Goal: Task Accomplishment & Management: Manage account settings

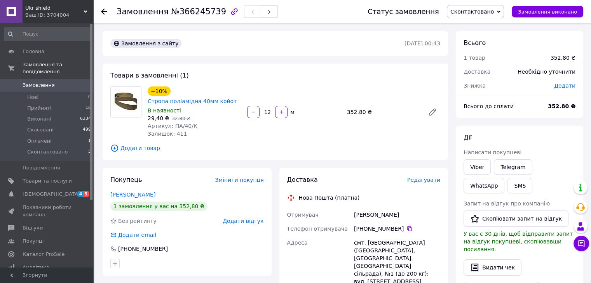
click at [431, 181] on span "Редагувати" at bounding box center [423, 180] width 33 height 6
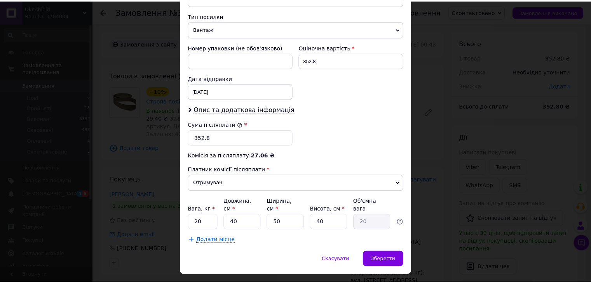
scroll to position [315, 0]
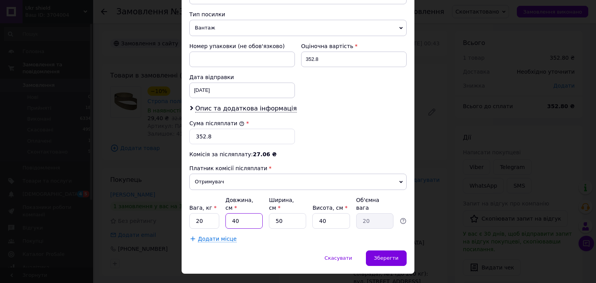
click at [247, 214] on input "40" at bounding box center [244, 222] width 37 height 16
type input "1"
type input "0.5"
type input "15"
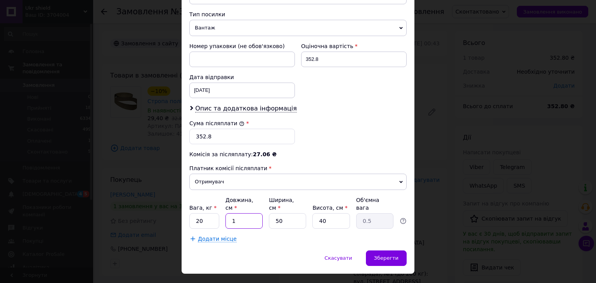
type input "7.5"
type input "15"
type input "1"
type input "0.15"
type input "15"
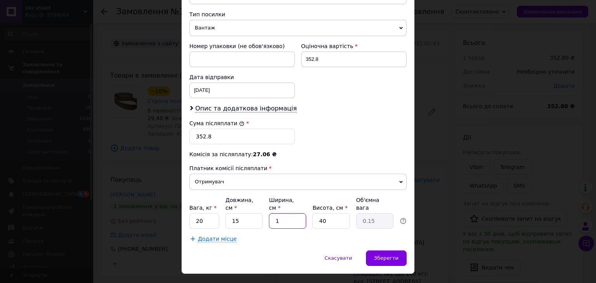
type input "2.25"
type input "15"
type input "1"
type input "0.1"
type input "10"
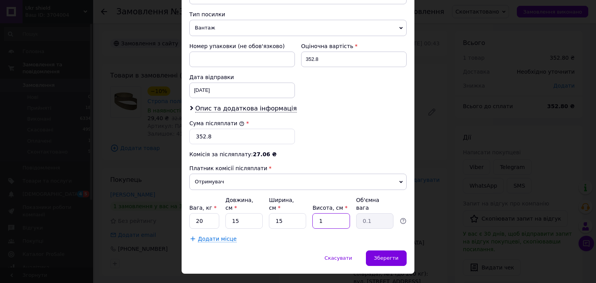
type input "0.56"
type input "10"
click at [210, 214] on input "20" at bounding box center [205, 222] width 30 height 16
type input "0.5"
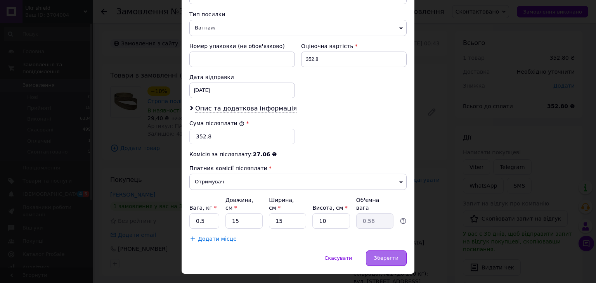
click at [379, 251] on div "Зберегти" at bounding box center [386, 259] width 41 height 16
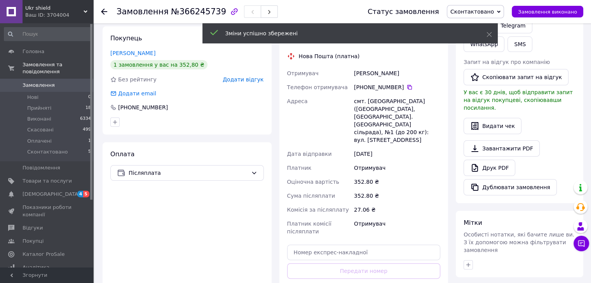
scroll to position [155, 0]
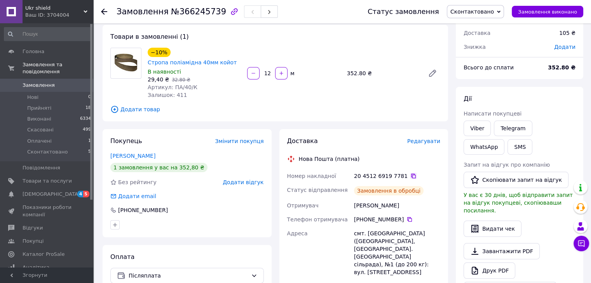
click at [411, 176] on icon at bounding box center [413, 176] width 5 height 5
click at [507, 150] on button "SMS" at bounding box center [519, 147] width 25 height 16
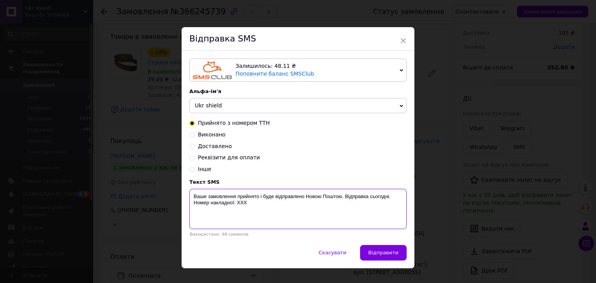
click at [381, 226] on textarea "Ваше замовлення прийнято і буде відправлено Новою Поштою. Відправка сьогодні. Н…" at bounding box center [298, 209] width 217 height 40
paste textarea "20451269197781"
type textarea "Ваше замовлення прийнято і буде відправлено Новою Поштою. Відправка сьогодні. Н…"
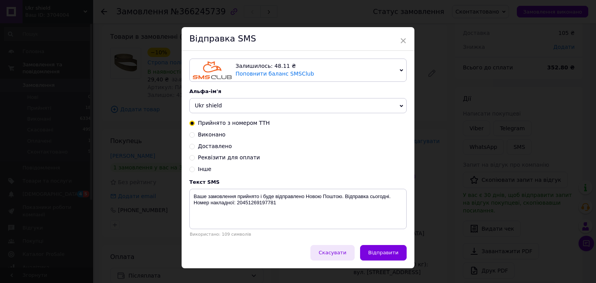
click at [346, 250] on button "Скасувати" at bounding box center [333, 253] width 44 height 16
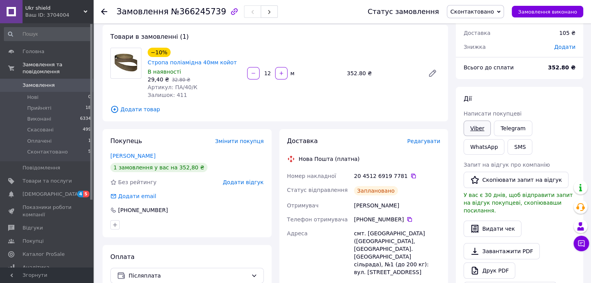
click at [473, 134] on link "Viber" at bounding box center [476, 129] width 27 height 16
click at [533, 83] on div "Всього 1 товар 352.80 ₴ Доставка 105 ₴ Знижка Додати Всього до сплати 352.80 ₴ …" at bounding box center [519, 241] width 127 height 499
click at [490, 11] on span "Сконтактовано" at bounding box center [471, 12] width 43 height 6
click at [484, 28] on li "Прийнято" at bounding box center [475, 27] width 56 height 12
